Goal: Information Seeking & Learning: Learn about a topic

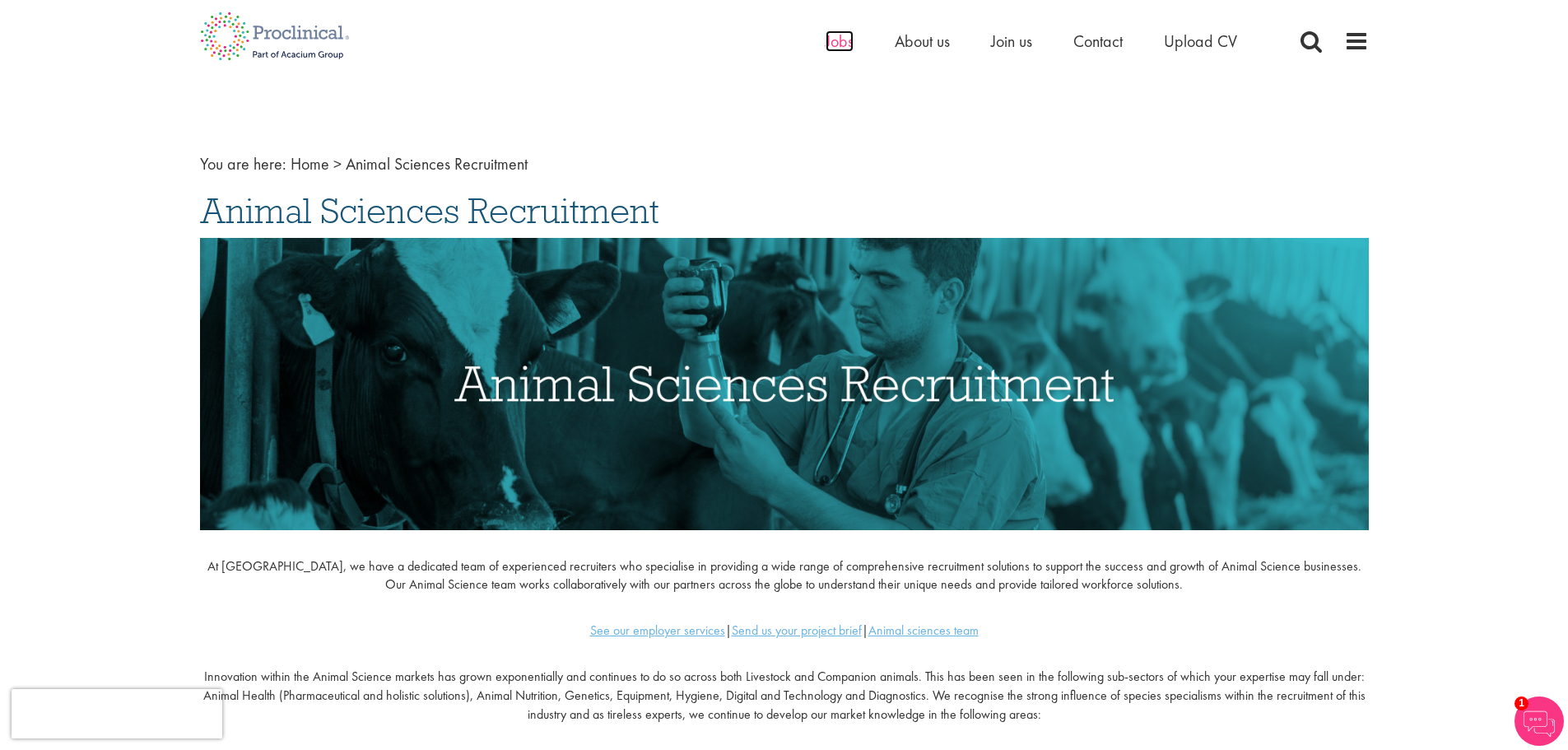
click at [838, 44] on span "Jobs" at bounding box center [839, 41] width 28 height 21
